Goal: Find specific page/section: Find specific page/section

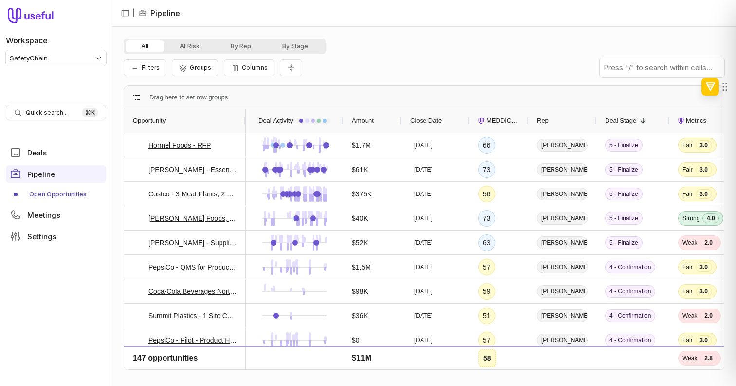
click at [421, 82] on div "All At Risk By Rep By Stage Filters Groups Columns Drag here to set row groups …" at bounding box center [424, 205] width 601 height 335
click at [363, 154] on div "$1.7M" at bounding box center [372, 144] width 41 height 23
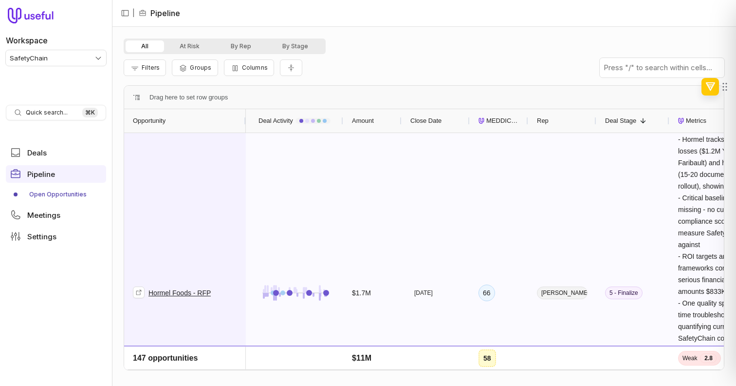
click at [205, 293] on link "Hormel Foods - RFP" at bounding box center [179, 293] width 62 height 12
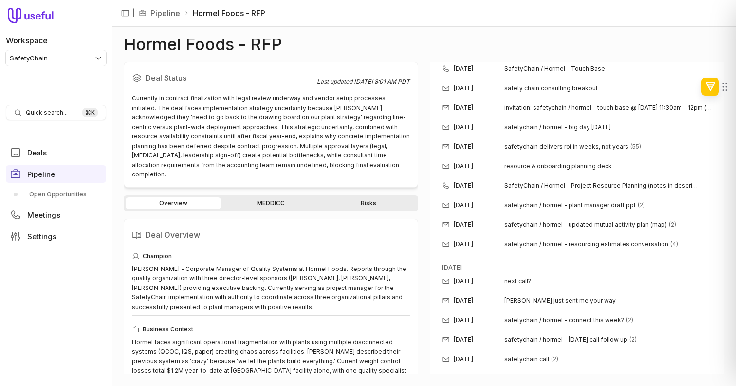
scroll to position [295, 0]
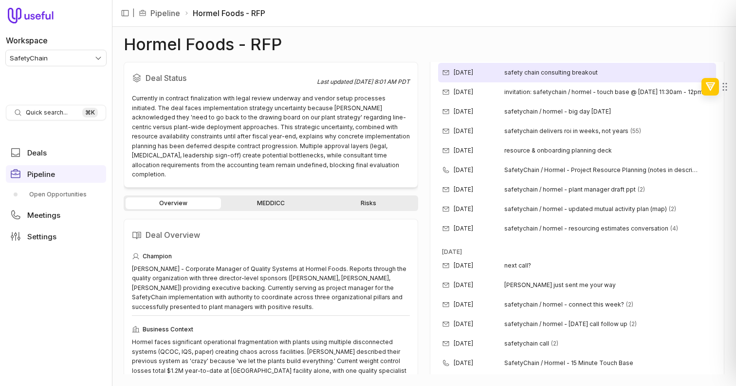
click at [540, 73] on span "safety chain consulting breakout" at bounding box center [550, 73] width 93 height 8
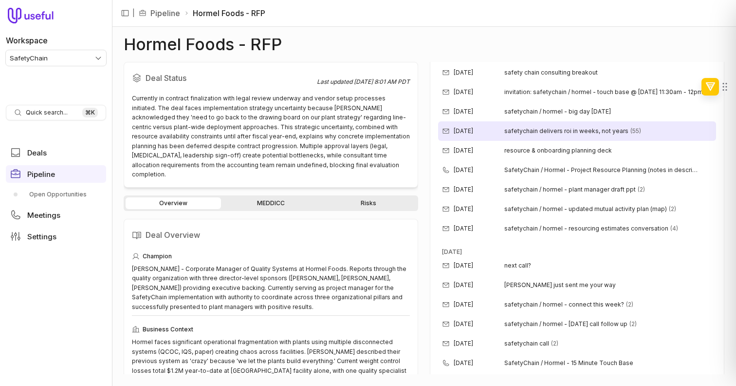
click at [571, 135] on div "[DATE] safetychain delivers roi in weeks, not years (55)" at bounding box center [577, 130] width 278 height 19
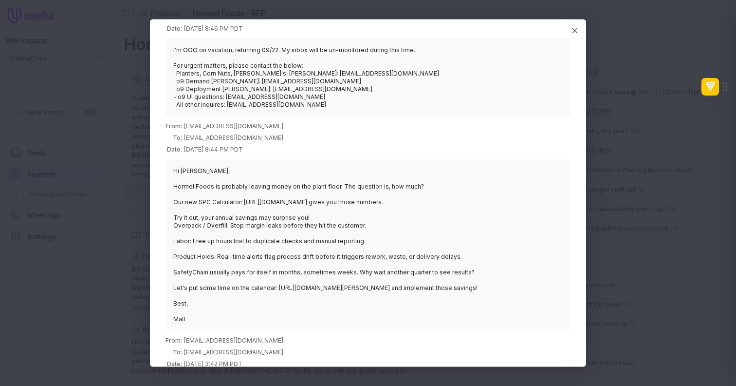
scroll to position [0, 0]
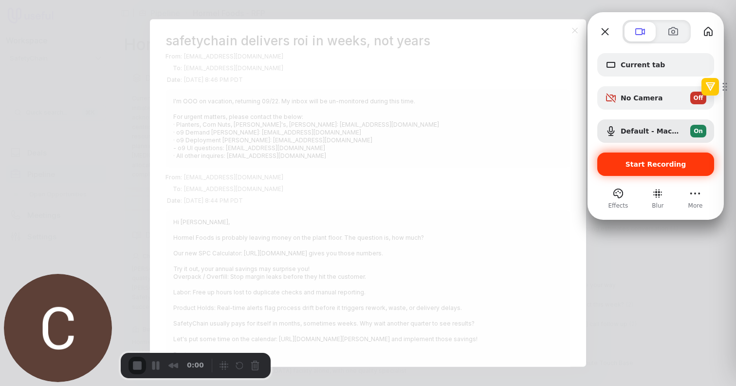
click at [642, 175] on div "Start Recording" at bounding box center [655, 163] width 117 height 23
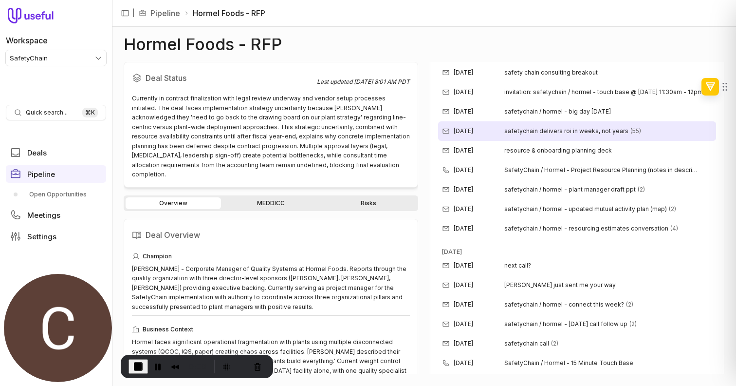
click at [619, 133] on span "safetychain delivers roi in weeks, not years" at bounding box center [566, 131] width 124 height 8
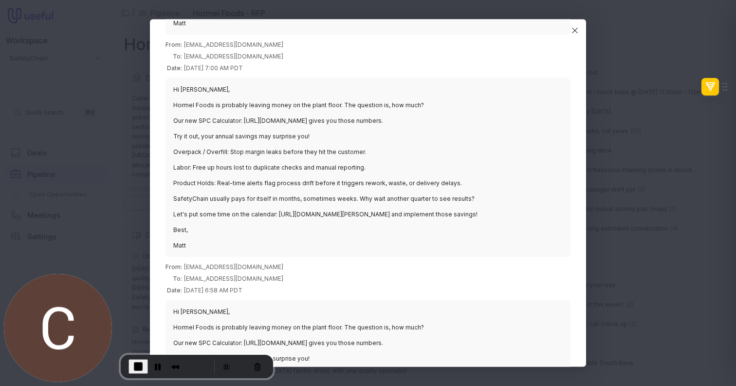
scroll to position [7772, 0]
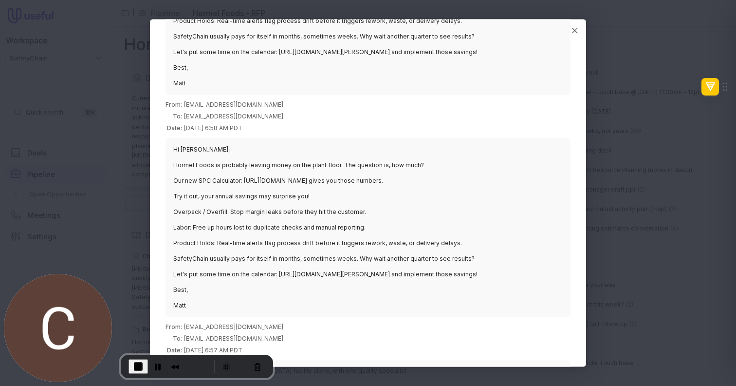
click at [136, 361] on span "End Recording" at bounding box center [138, 366] width 12 height 12
